Goal: Task Accomplishment & Management: Manage account settings

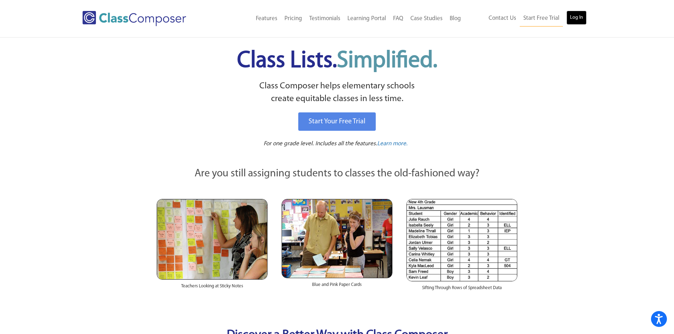
click at [573, 19] on link "Log In" at bounding box center [576, 18] width 20 height 14
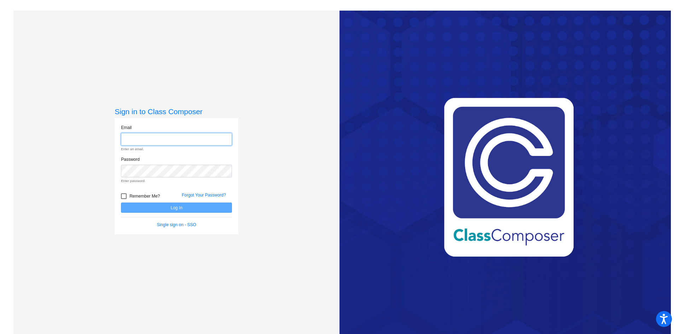
click at [216, 134] on input "email" at bounding box center [176, 139] width 111 height 13
type input "[EMAIL_ADDRESS][DOMAIN_NAME]"
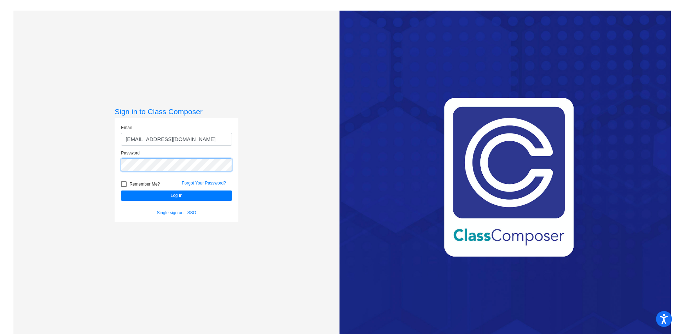
click at [121, 191] on button "Log In" at bounding box center [176, 196] width 111 height 10
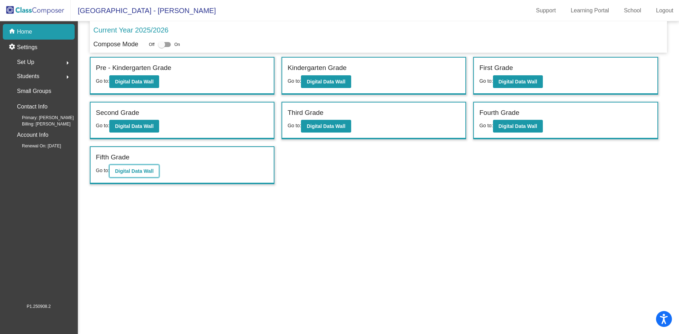
click at [152, 173] on b "Digital Data Wall" at bounding box center [134, 171] width 39 height 6
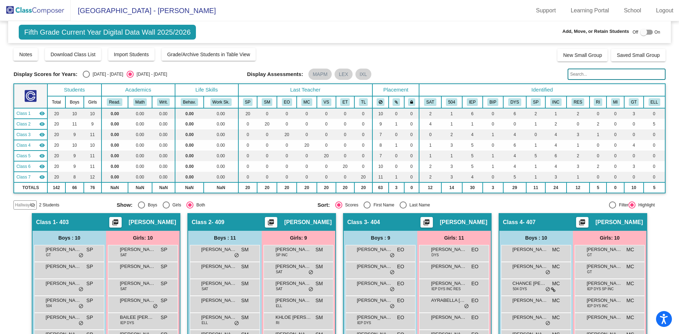
click at [41, 7] on img at bounding box center [35, 10] width 71 height 21
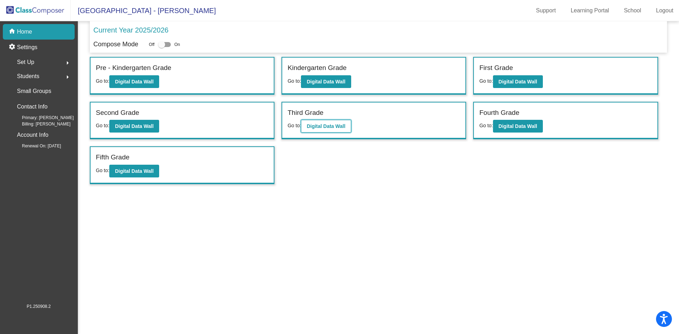
click at [318, 127] on b "Digital Data Wall" at bounding box center [326, 126] width 39 height 6
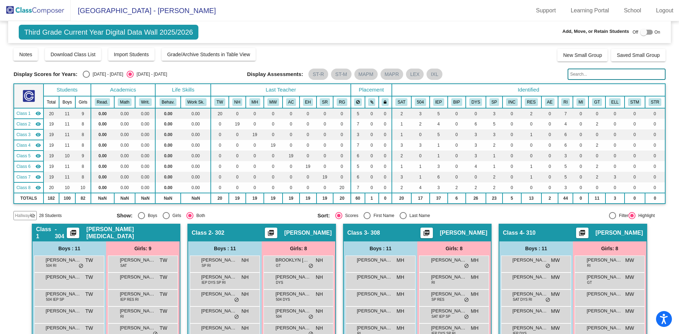
click at [38, 12] on img at bounding box center [35, 10] width 71 height 21
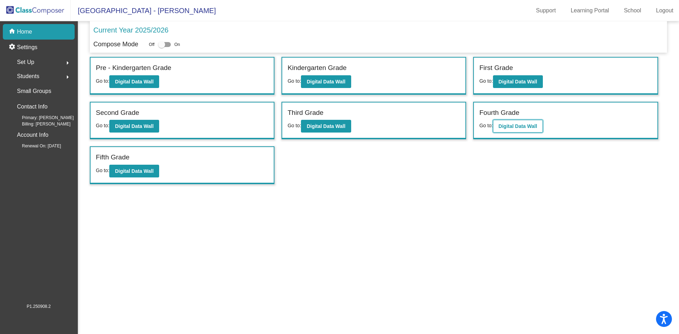
click at [532, 128] on b "Digital Data Wall" at bounding box center [518, 126] width 39 height 6
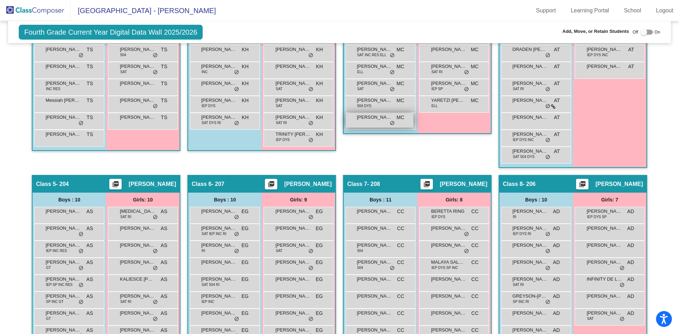
scroll to position [137, 0]
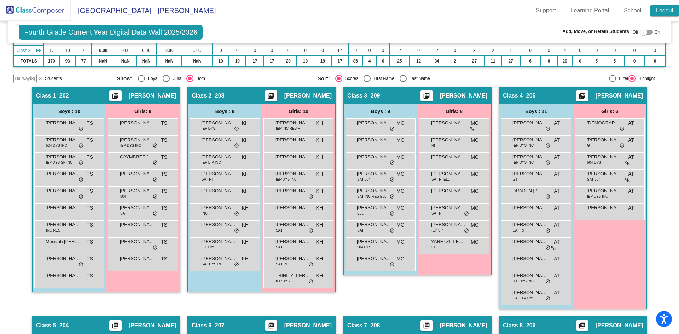
click at [665, 11] on link "Logout" at bounding box center [664, 10] width 29 height 11
